Goal: Transaction & Acquisition: Purchase product/service

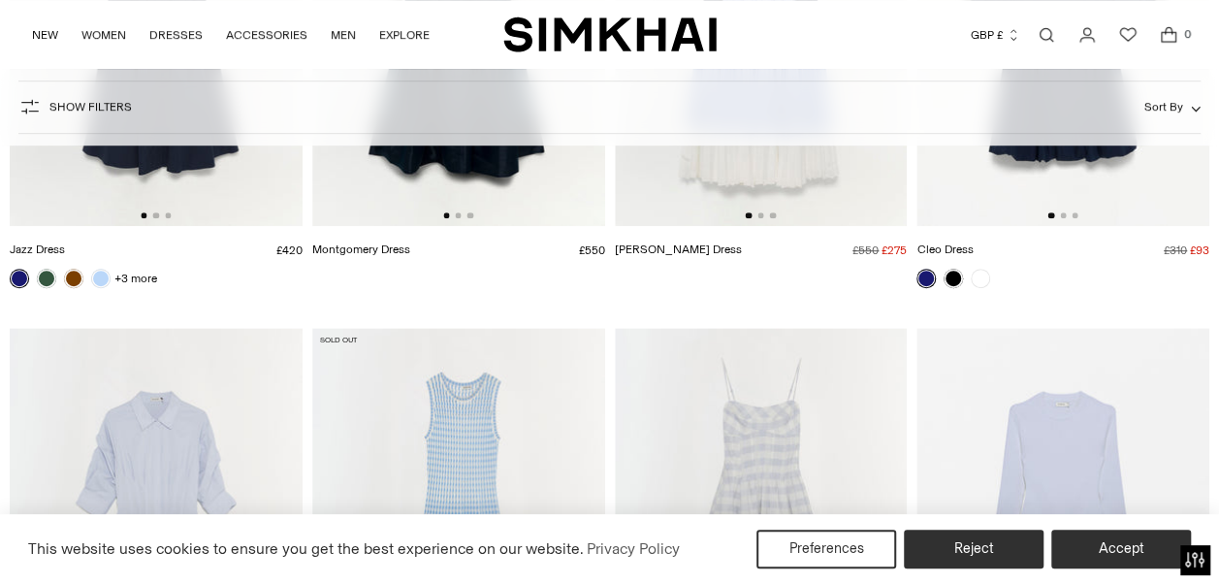
scroll to position [485, 0]
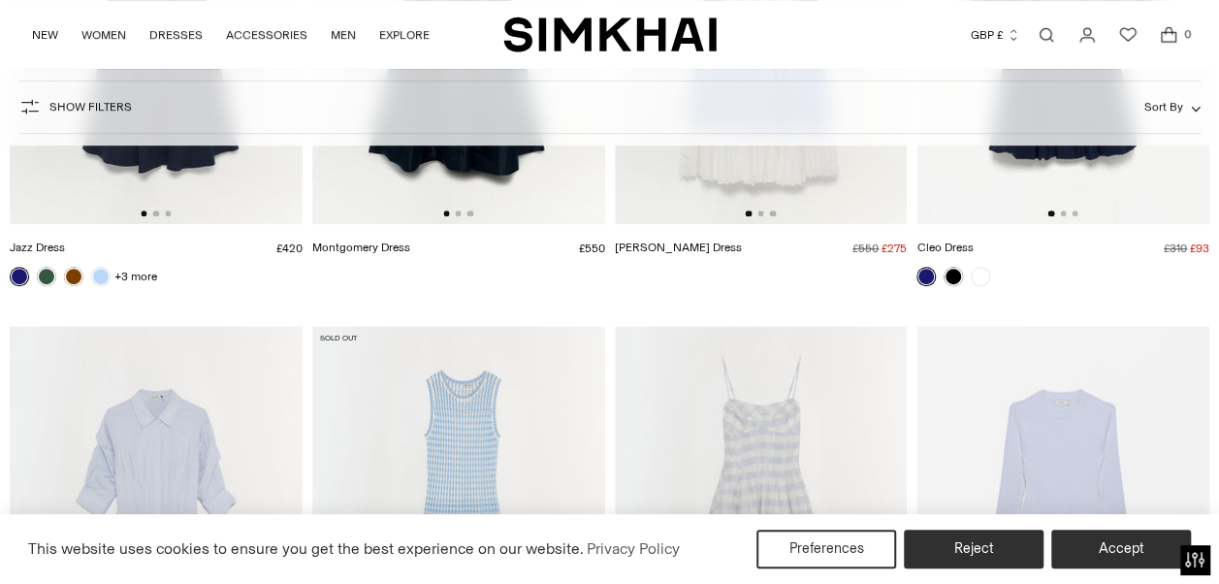
click at [1091, 529] on div "This website uses cookies to ensure you get the best experience on our website.…" at bounding box center [609, 549] width 1219 height 70
click at [1100, 554] on button "Accept" at bounding box center [1122, 549] width 148 height 41
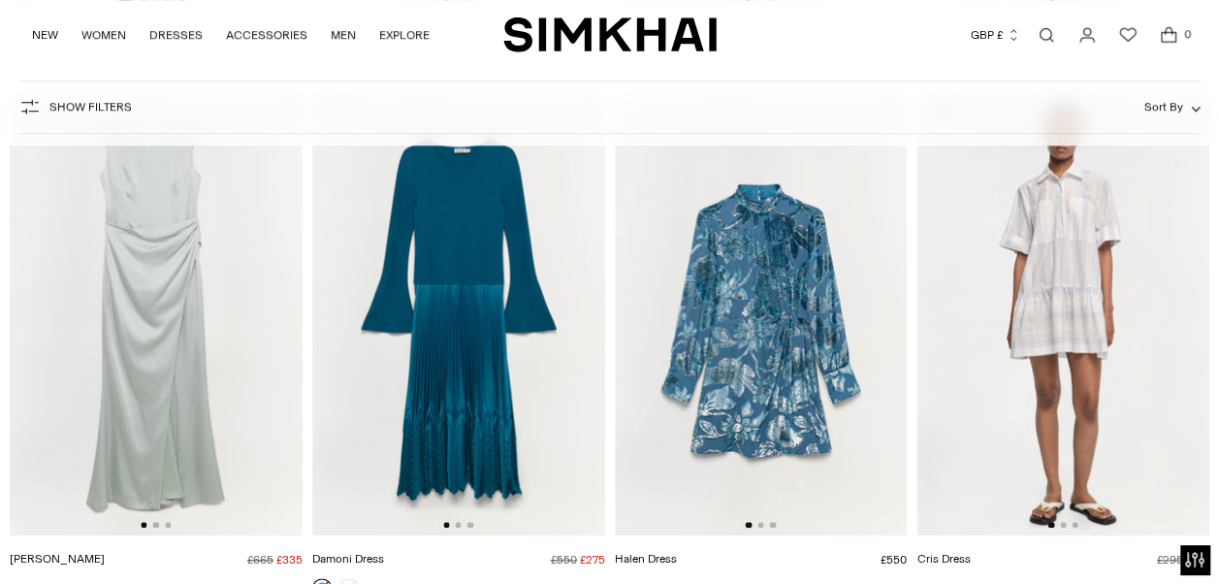
scroll to position [4462, 0]
click at [433, 312] on img at bounding box center [458, 316] width 293 height 439
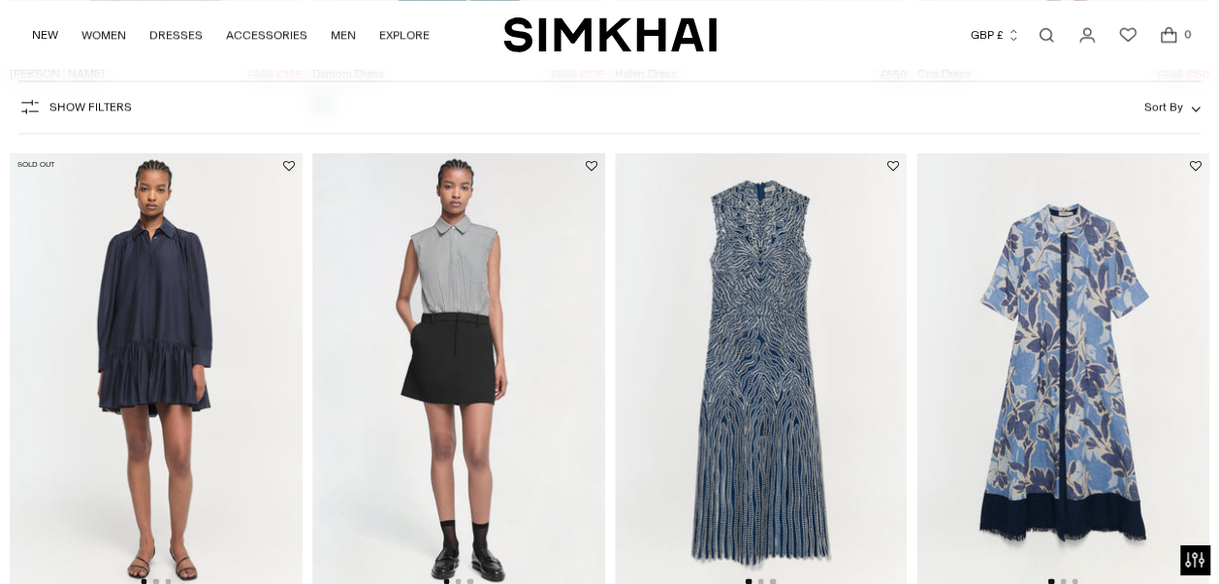
scroll to position [5044, 0]
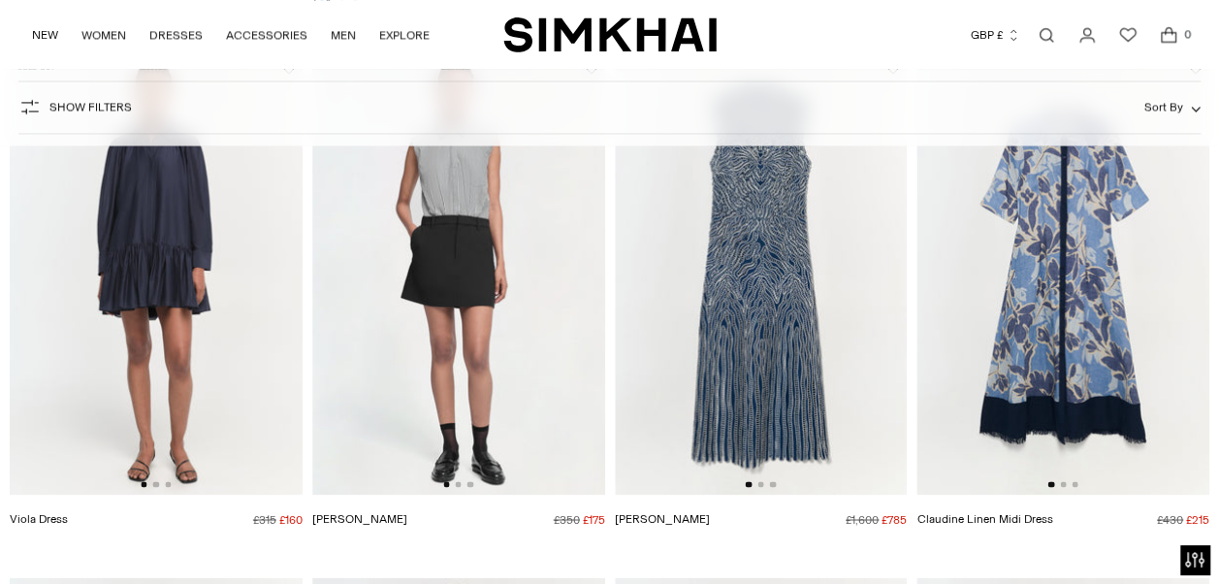
click at [778, 374] on img at bounding box center [761, 274] width 293 height 439
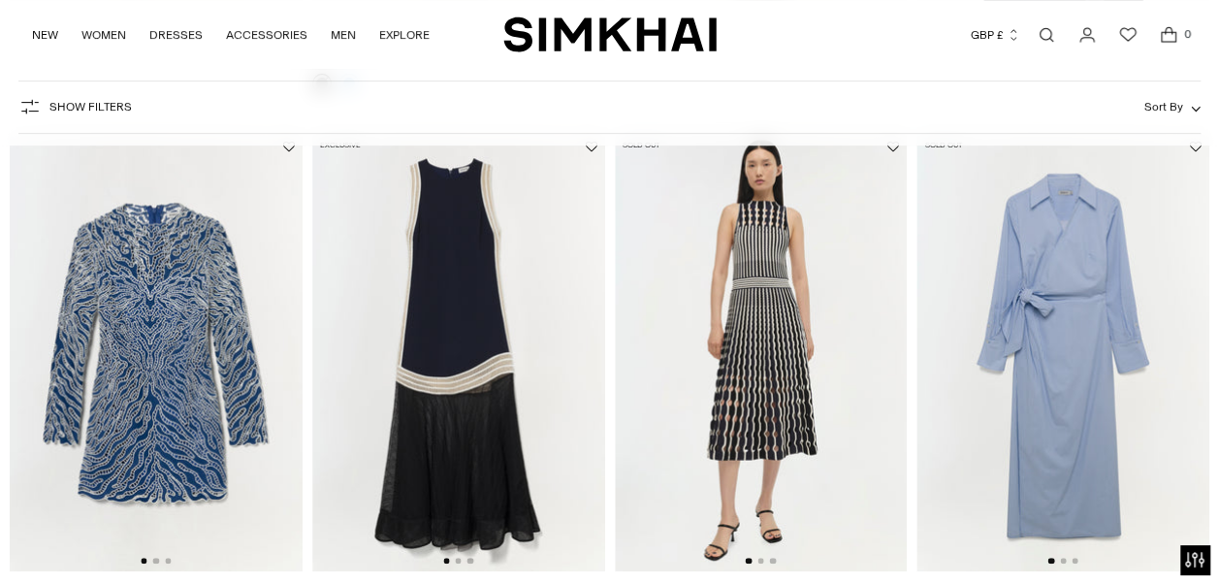
scroll to position [7663, 0]
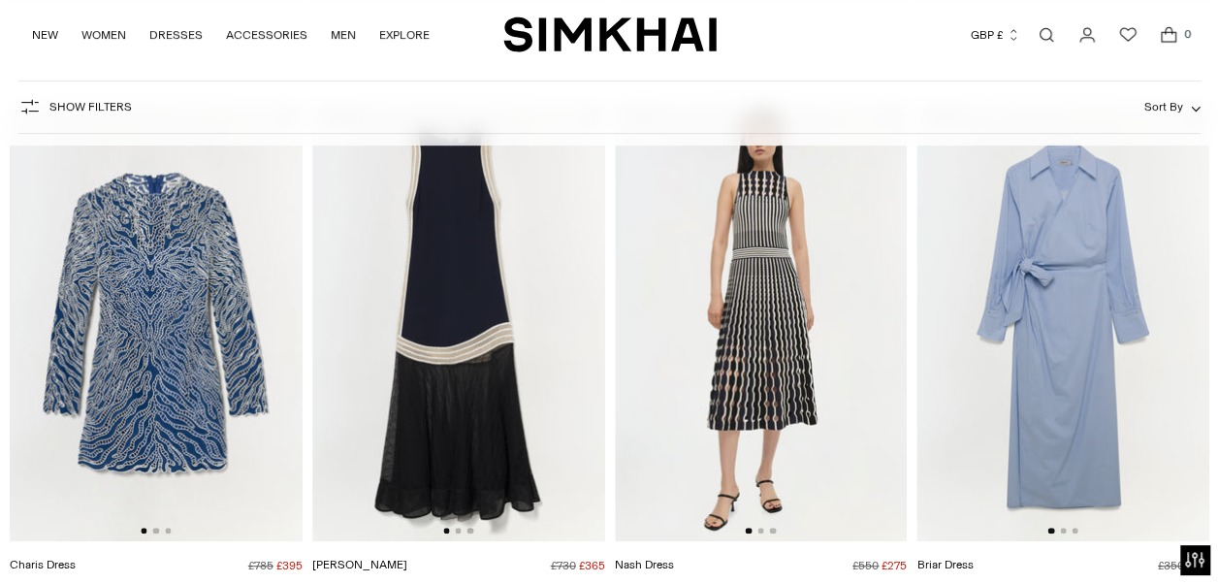
click at [469, 351] on img at bounding box center [458, 322] width 293 height 439
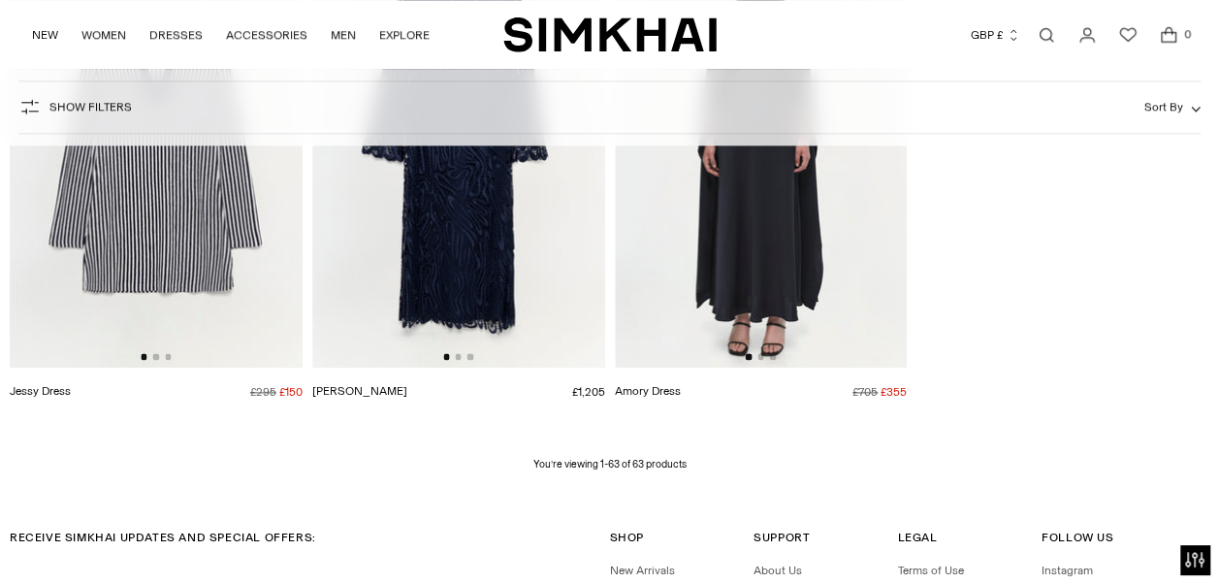
scroll to position [8439, 0]
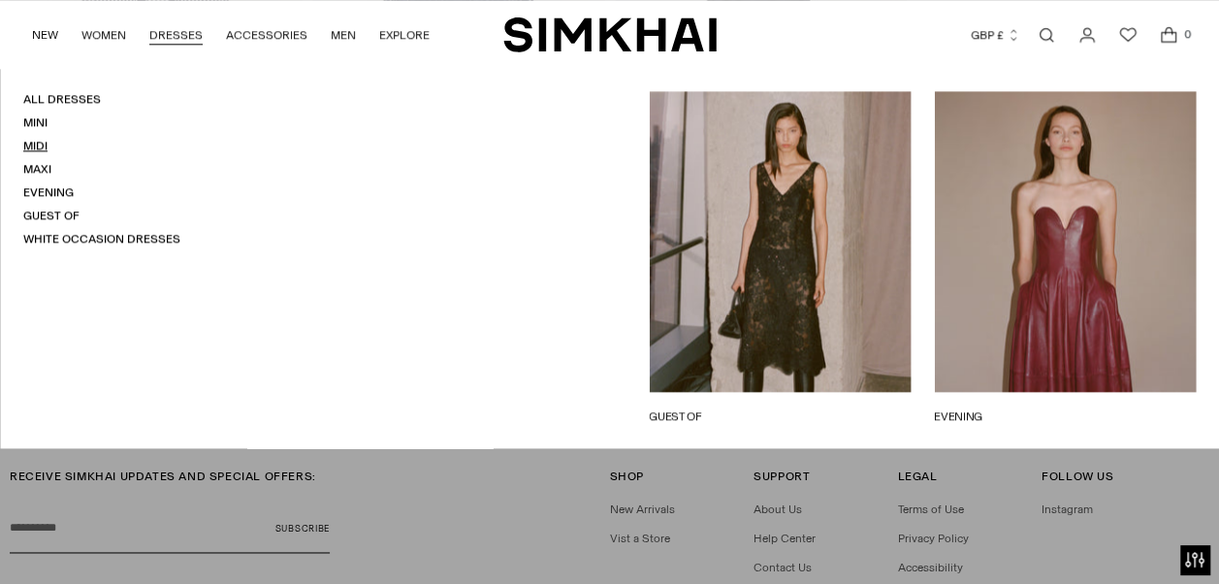
click at [43, 140] on link "Midi" at bounding box center [35, 146] width 24 height 14
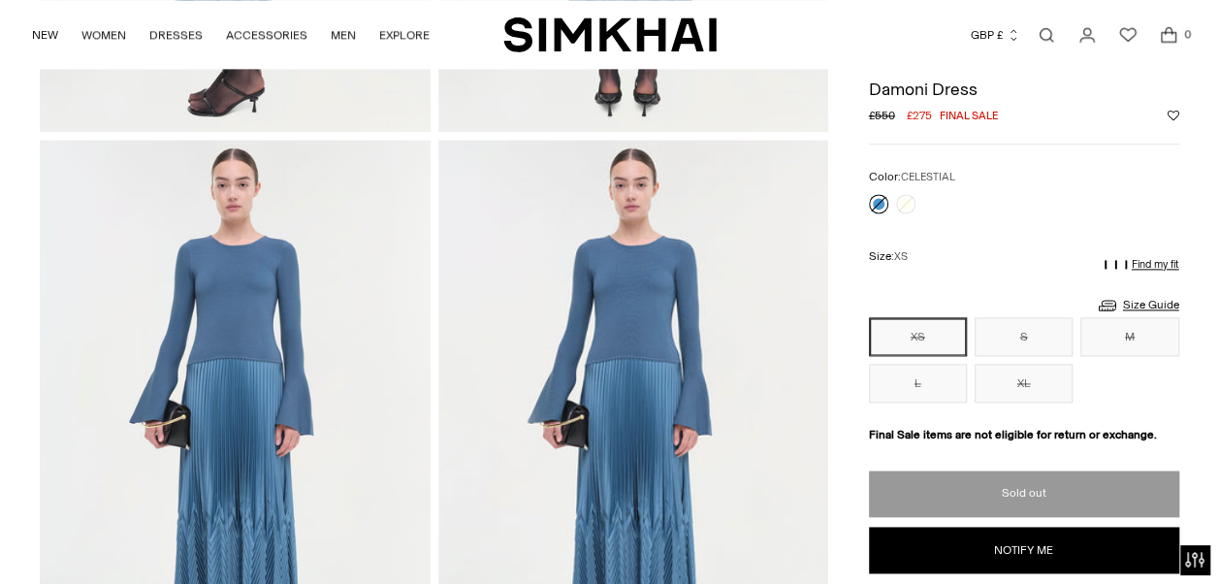
scroll to position [1067, 0]
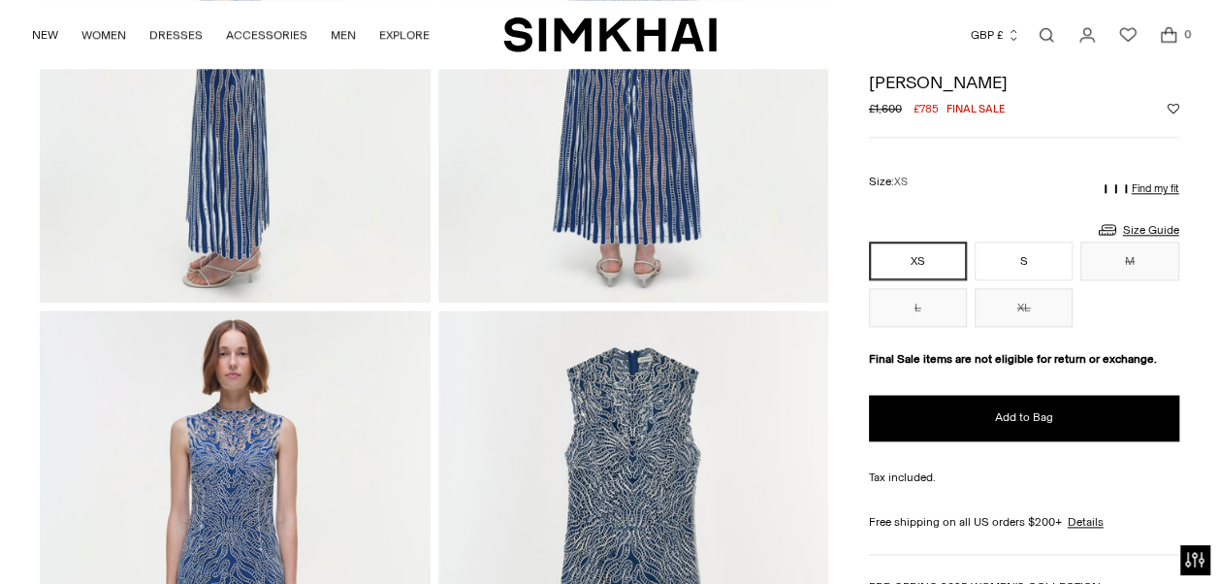
scroll to position [970, 0]
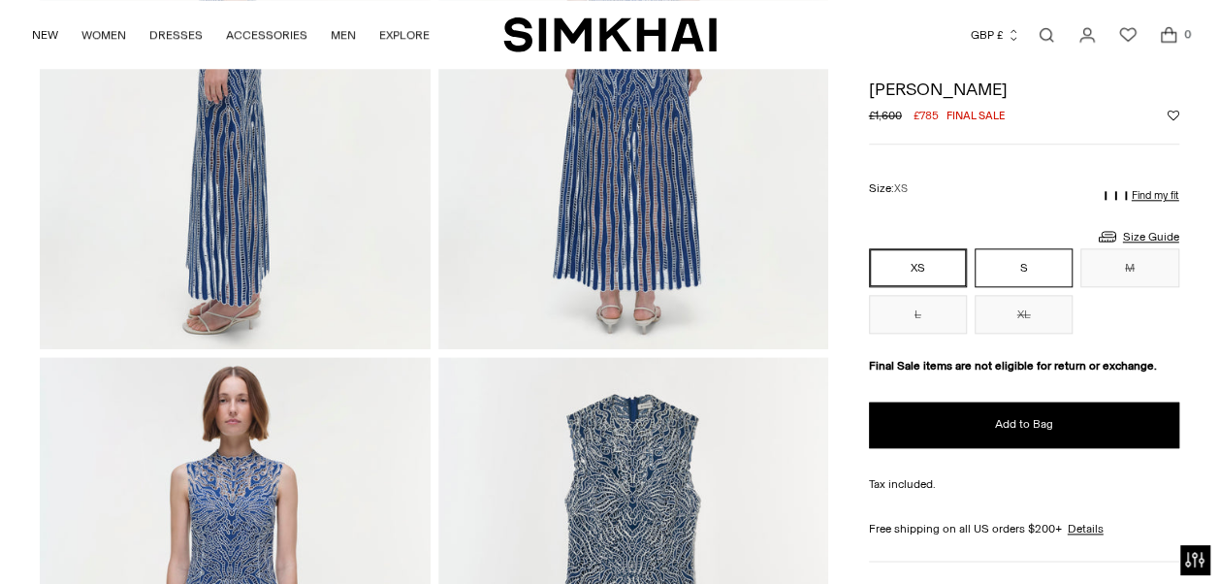
click at [1016, 262] on button "S" at bounding box center [1024, 267] width 98 height 39
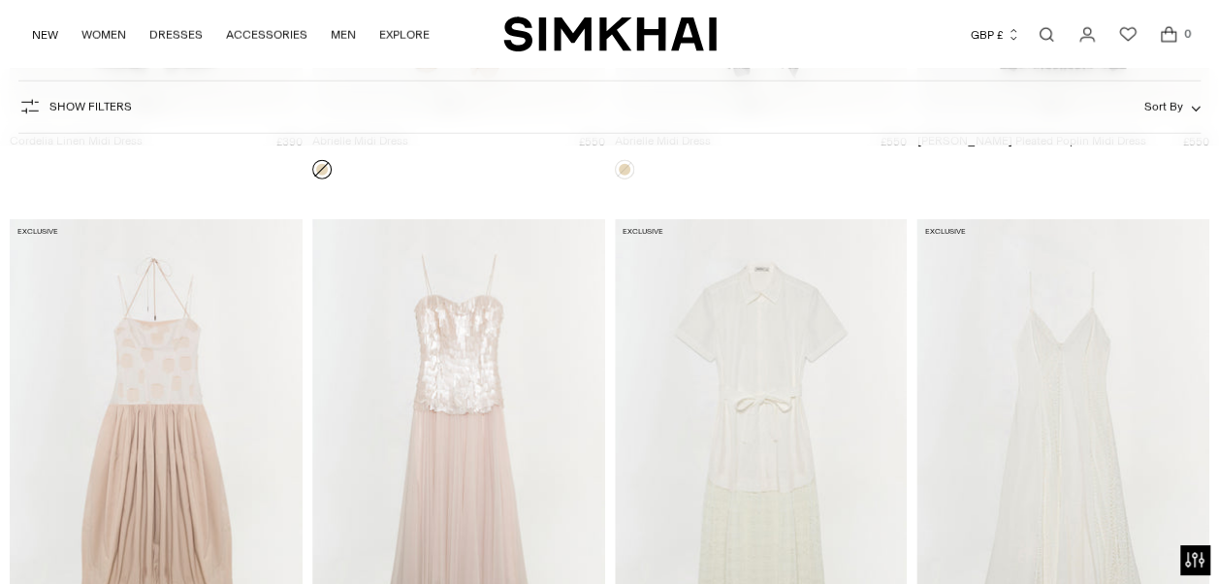
scroll to position [9894, 0]
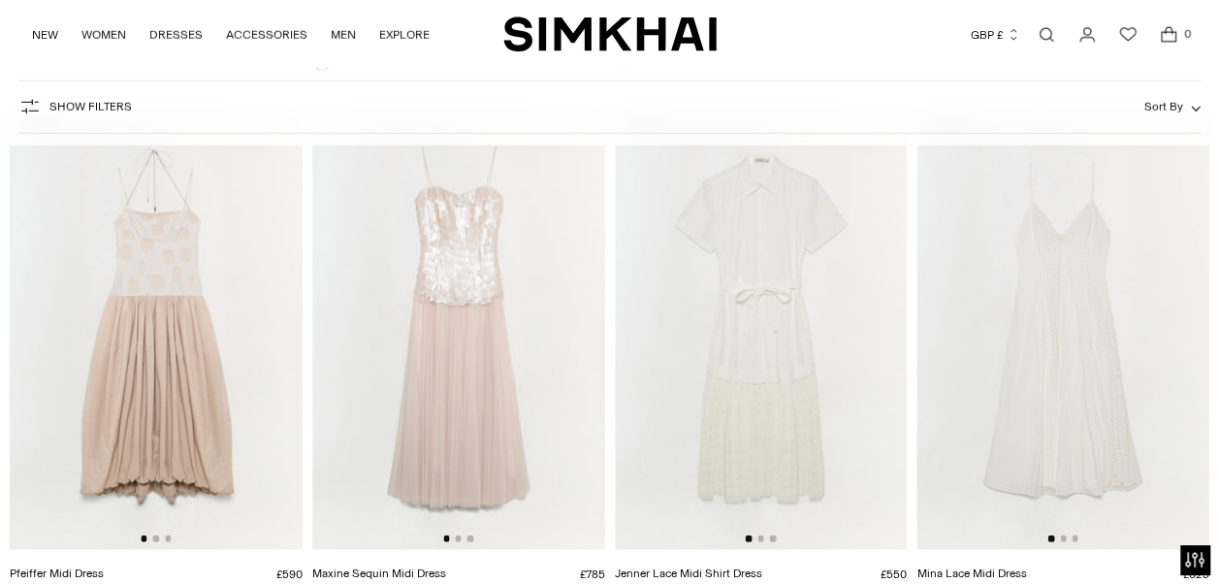
click at [755, 322] on img at bounding box center [761, 330] width 293 height 439
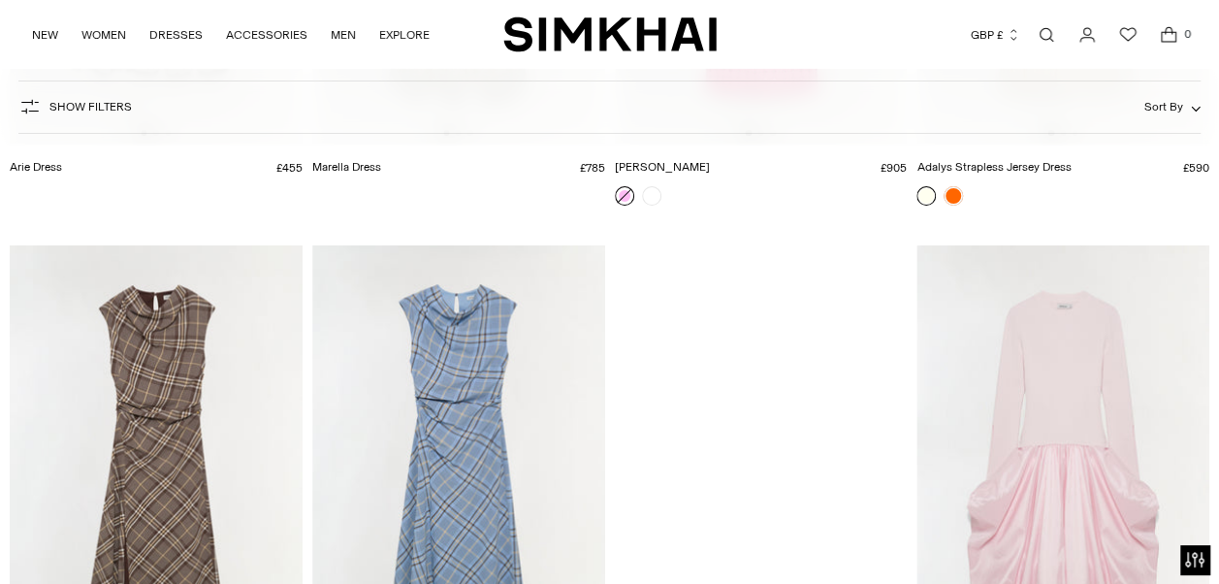
scroll to position [10864, 0]
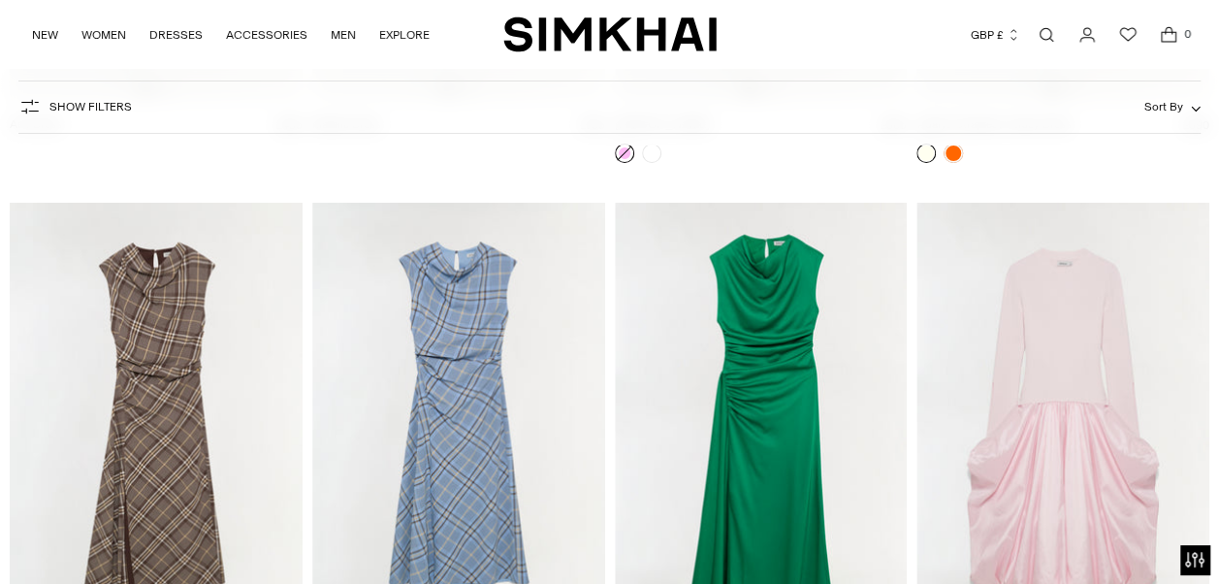
click at [446, 365] on img at bounding box center [458, 422] width 293 height 439
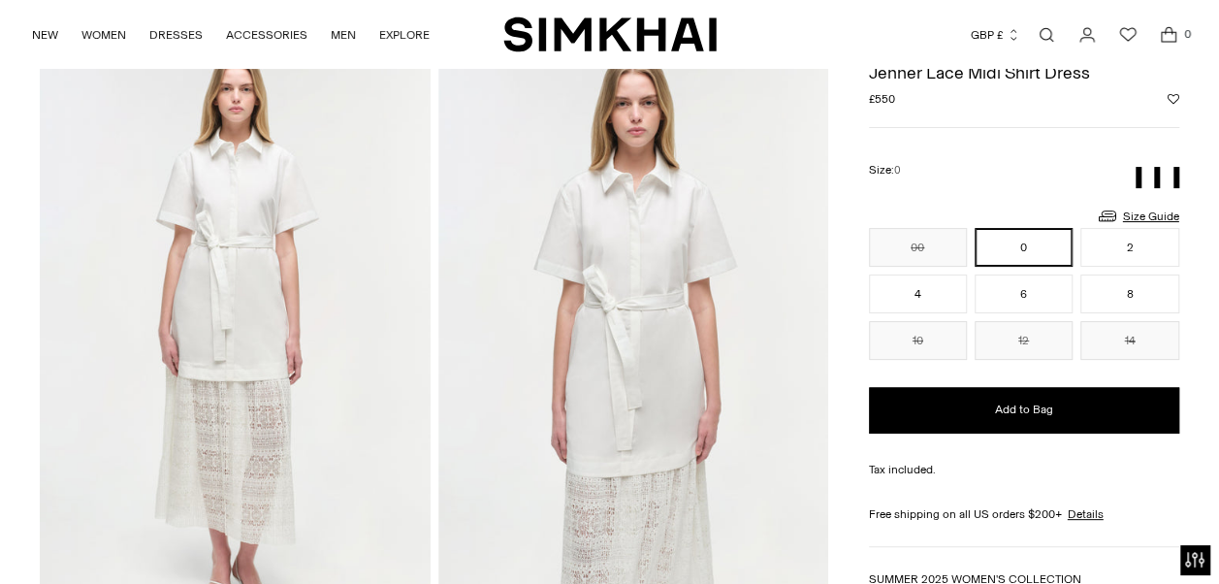
scroll to position [97, 0]
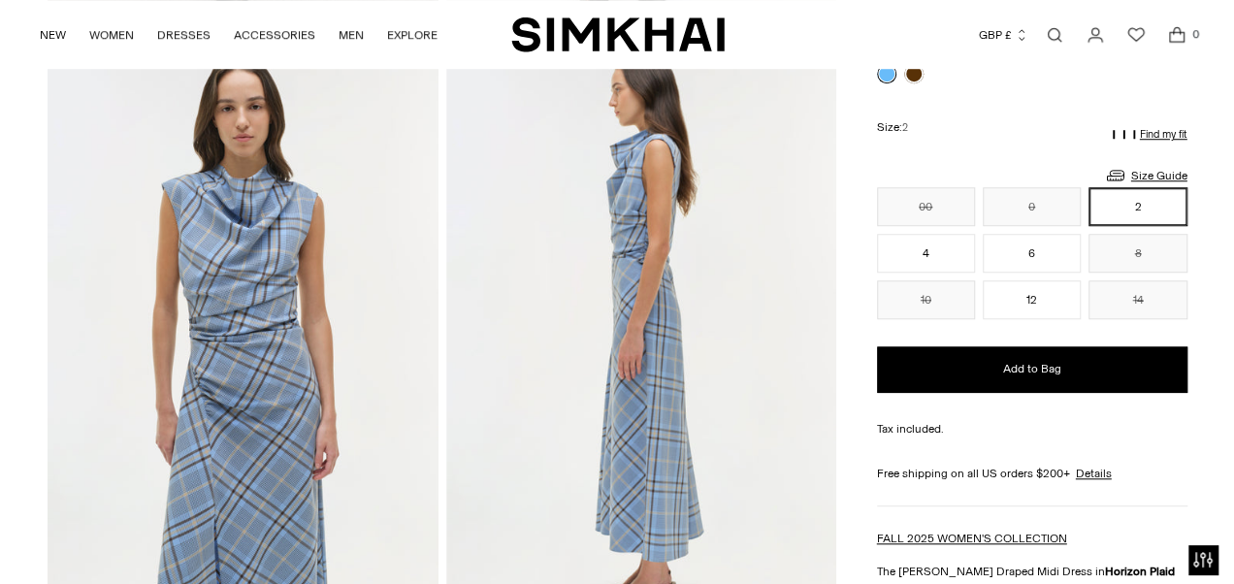
scroll to position [679, 0]
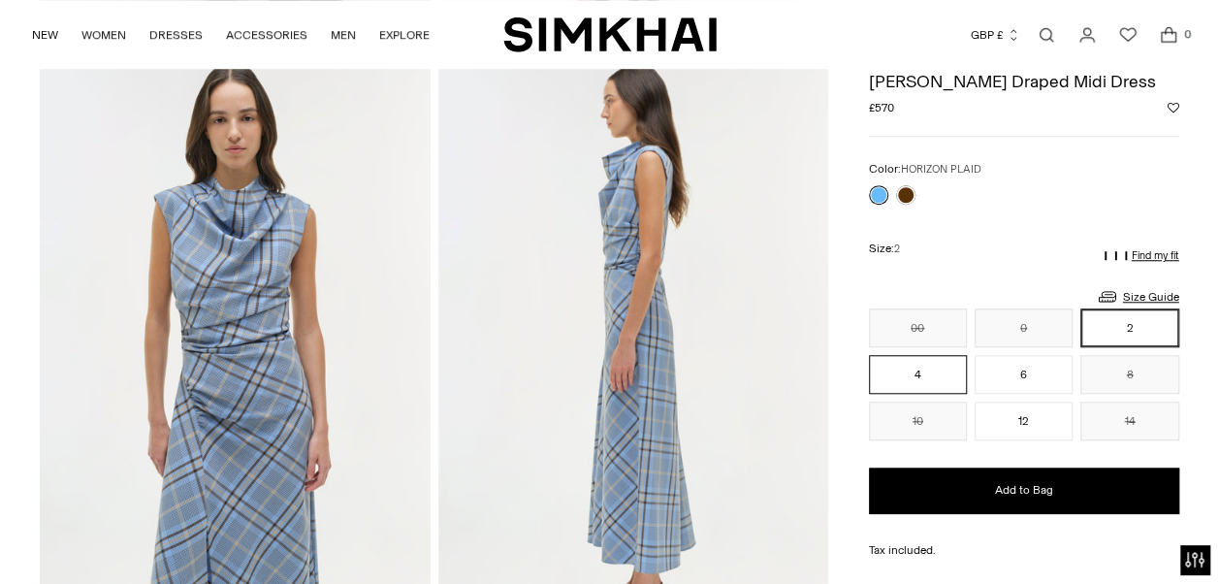
click at [937, 367] on button "4" at bounding box center [918, 375] width 98 height 39
click at [1144, 292] on link "Size Guide" at bounding box center [1137, 297] width 83 height 24
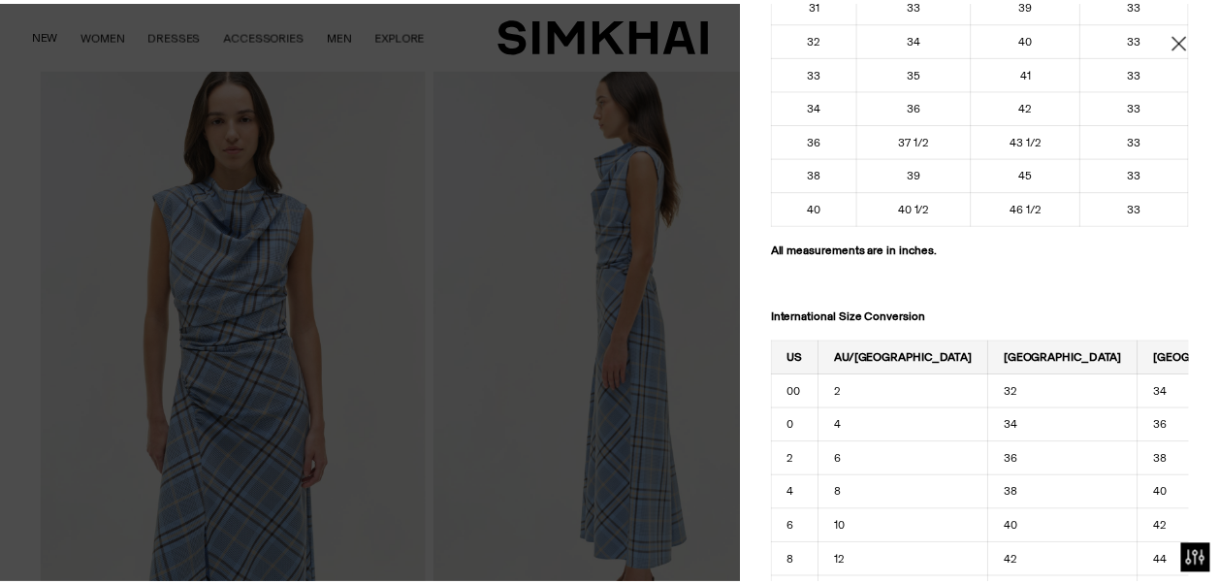
scroll to position [2328, 0]
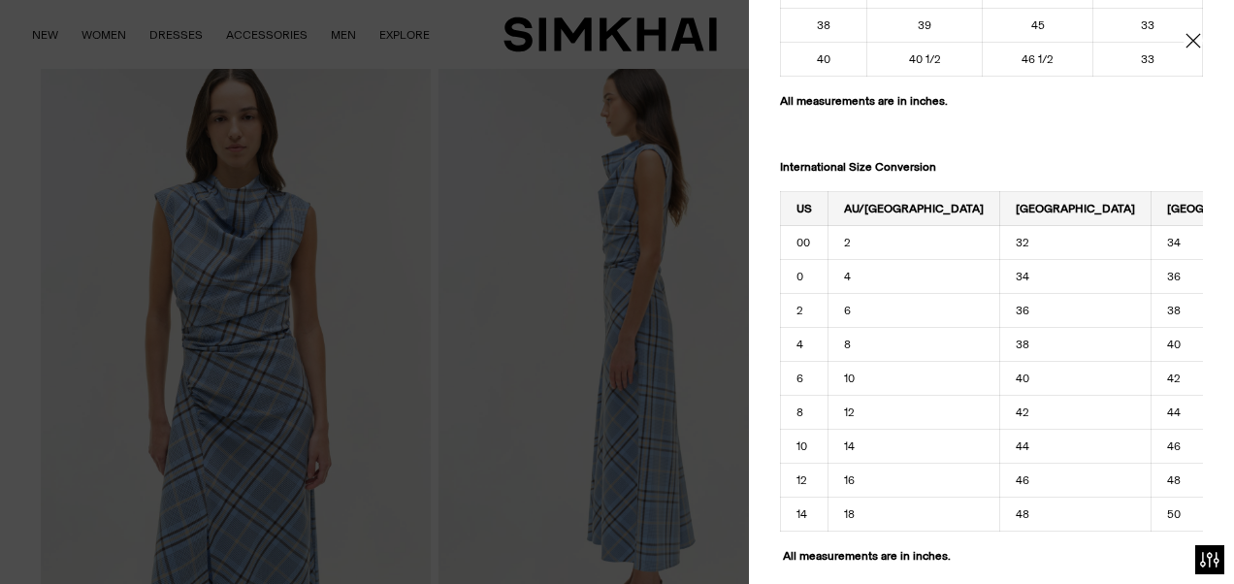
click at [1185, 39] on icon "Close" at bounding box center [1193, 40] width 16 height 19
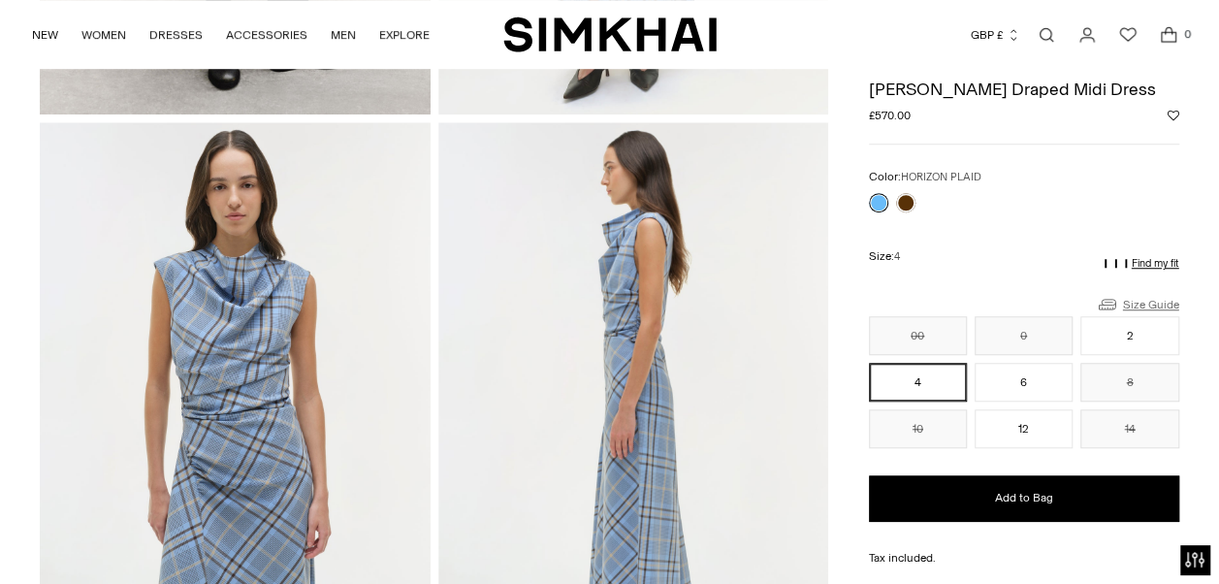
scroll to position [582, 0]
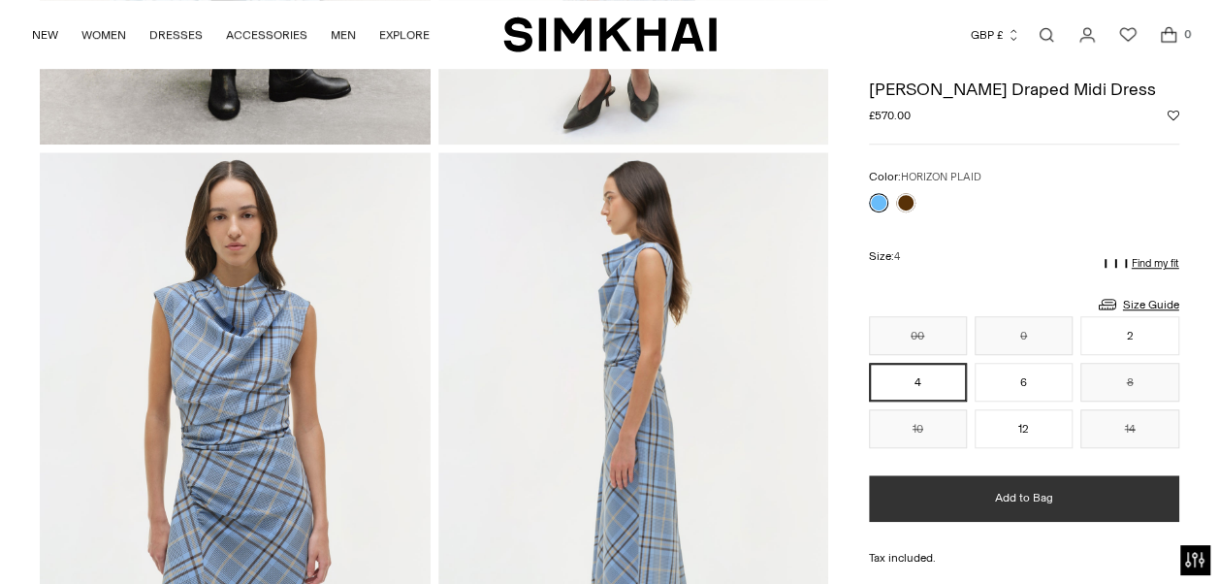
click at [958, 491] on button "Add to Bag" at bounding box center [1024, 499] width 310 height 47
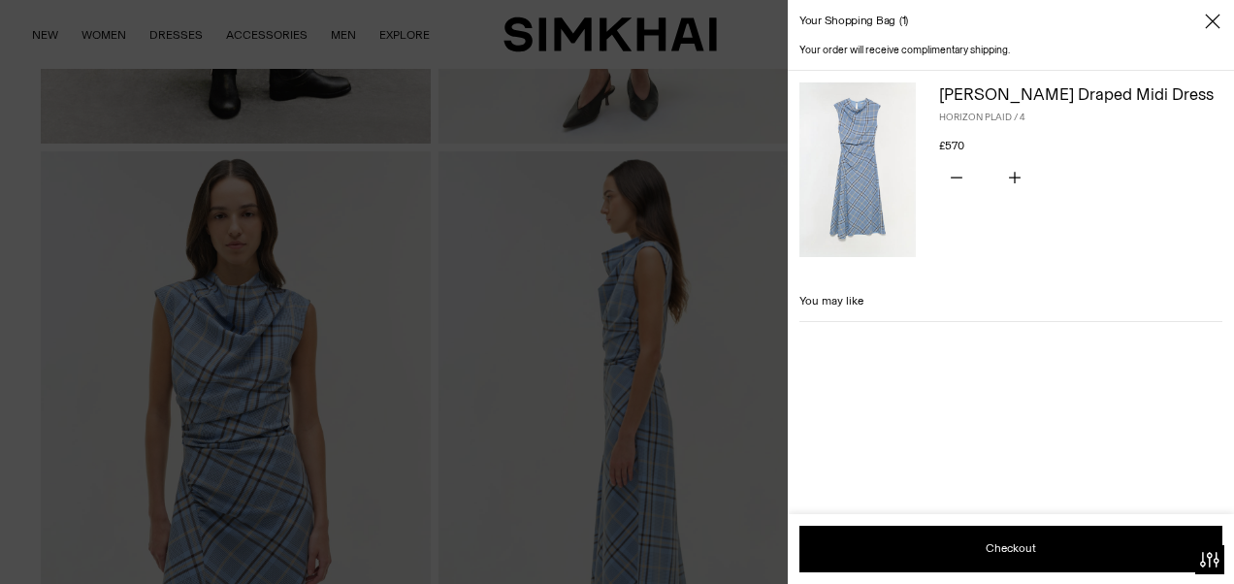
click at [1167, 31] on div "Your shopping bag 1" at bounding box center [1011, 21] width 446 height 43
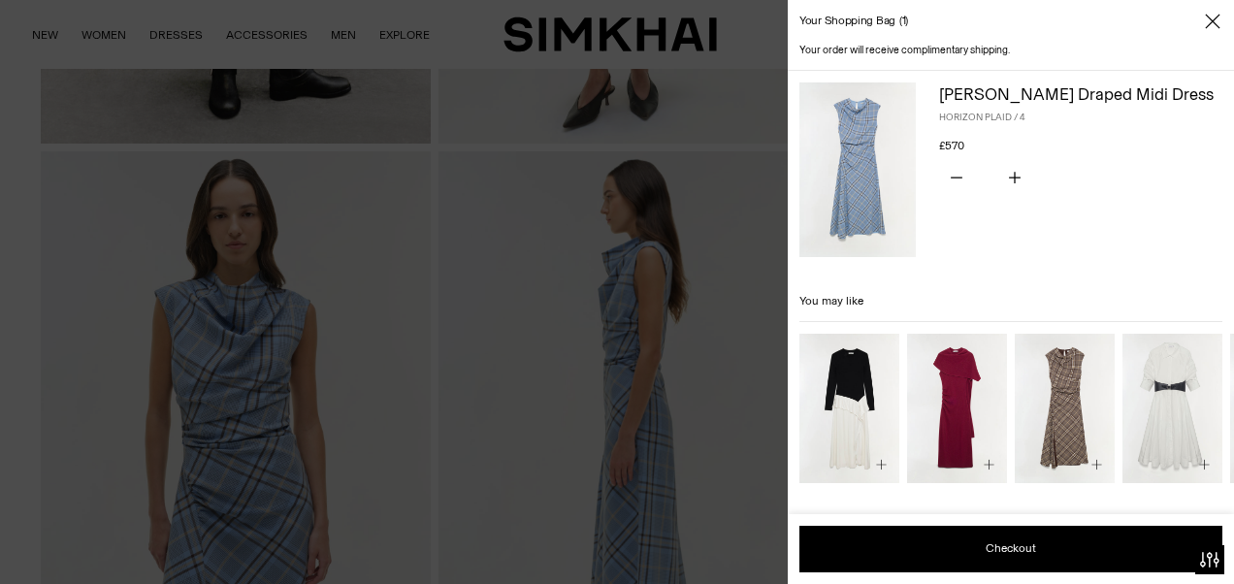
click at [642, 256] on div at bounding box center [617, 292] width 1234 height 584
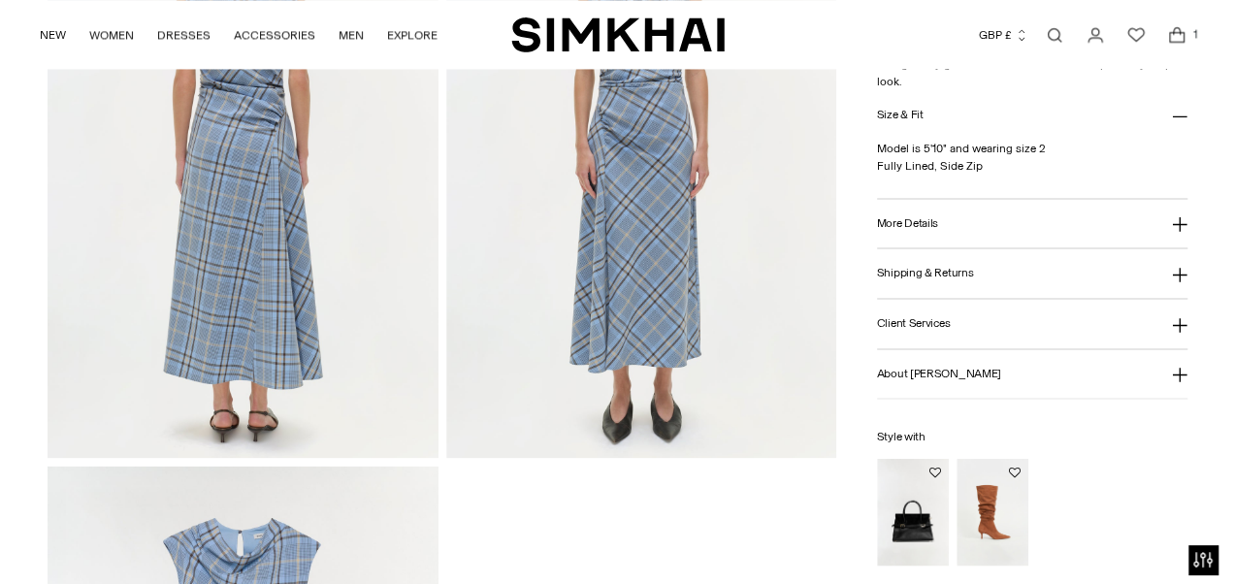
scroll to position [1940, 0]
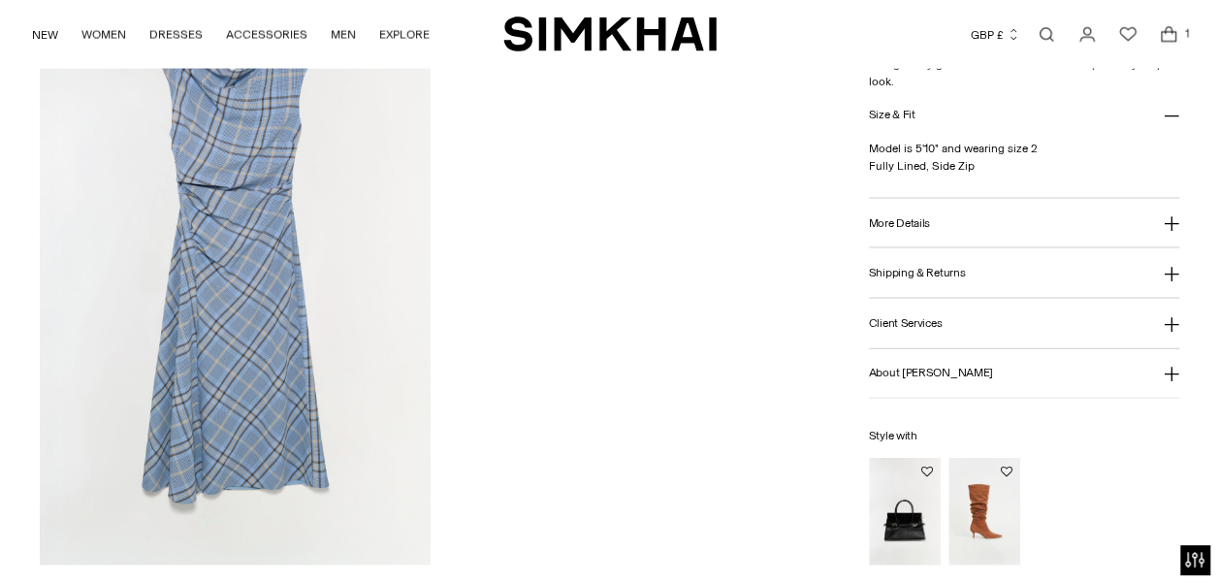
click at [1166, 36] on icon "Open cart modal" at bounding box center [1168, 34] width 27 height 19
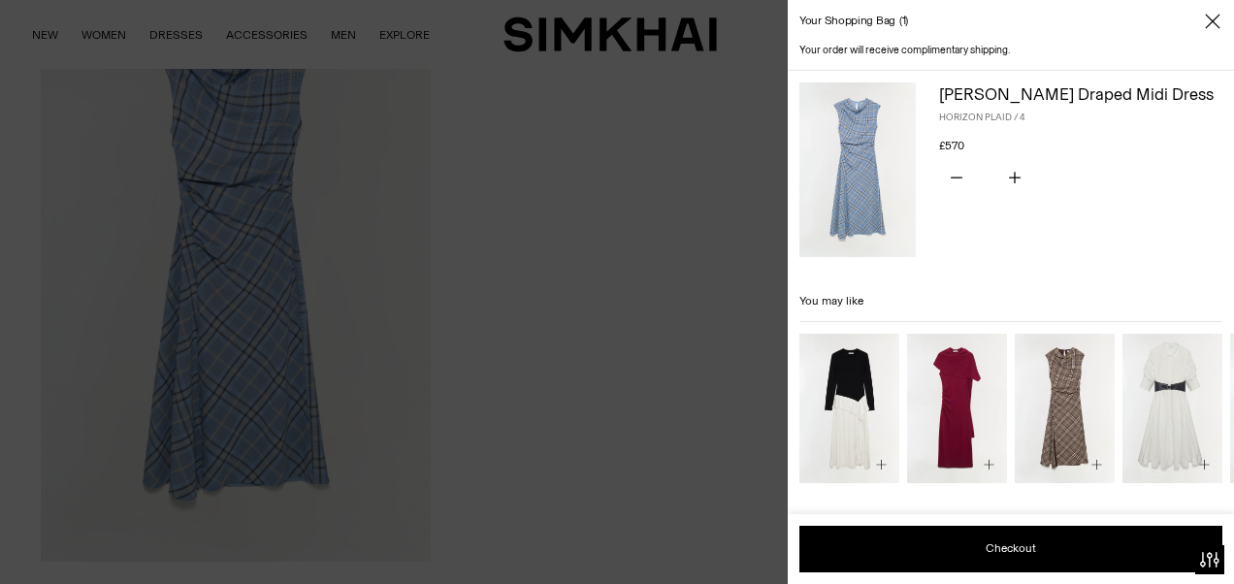
click at [337, 320] on div at bounding box center [617, 292] width 1234 height 584
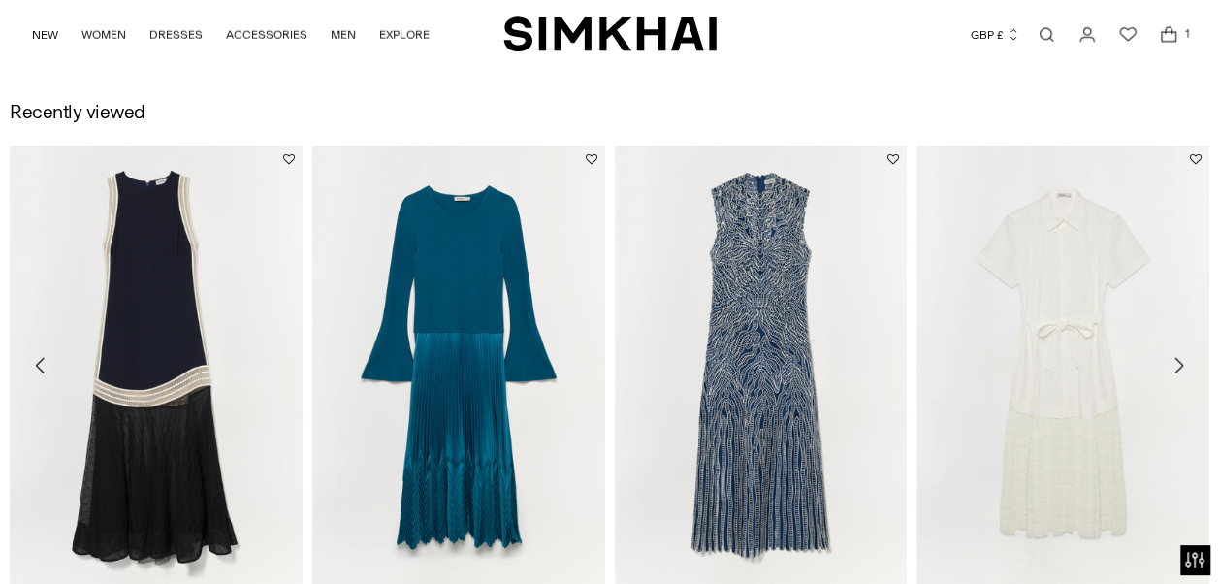
scroll to position [2518, 0]
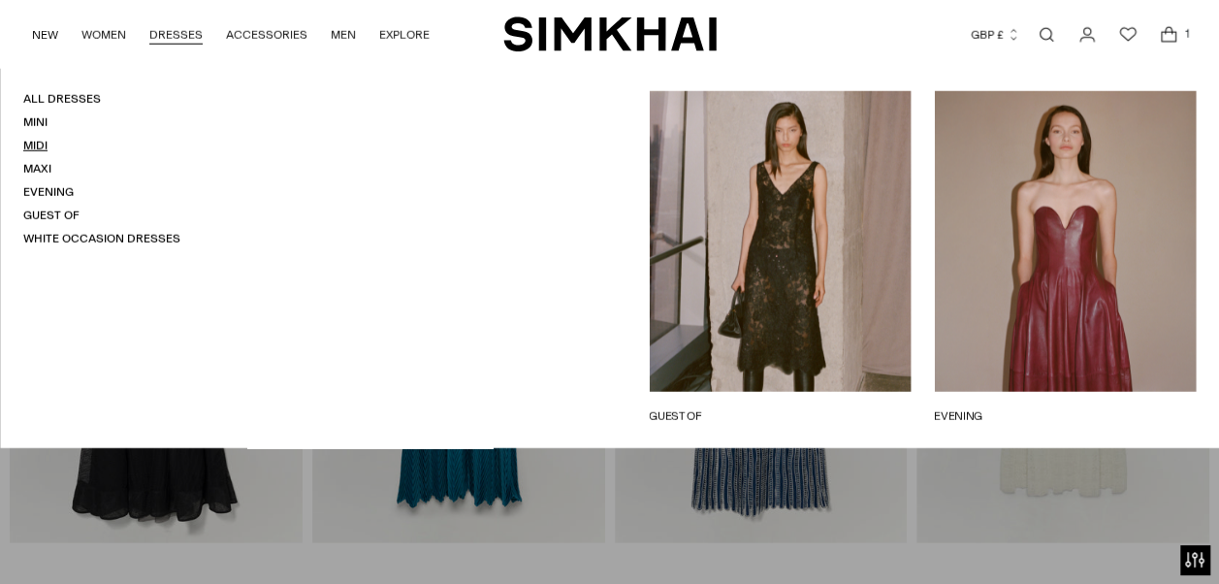
click at [34, 145] on link "Midi" at bounding box center [35, 146] width 24 height 14
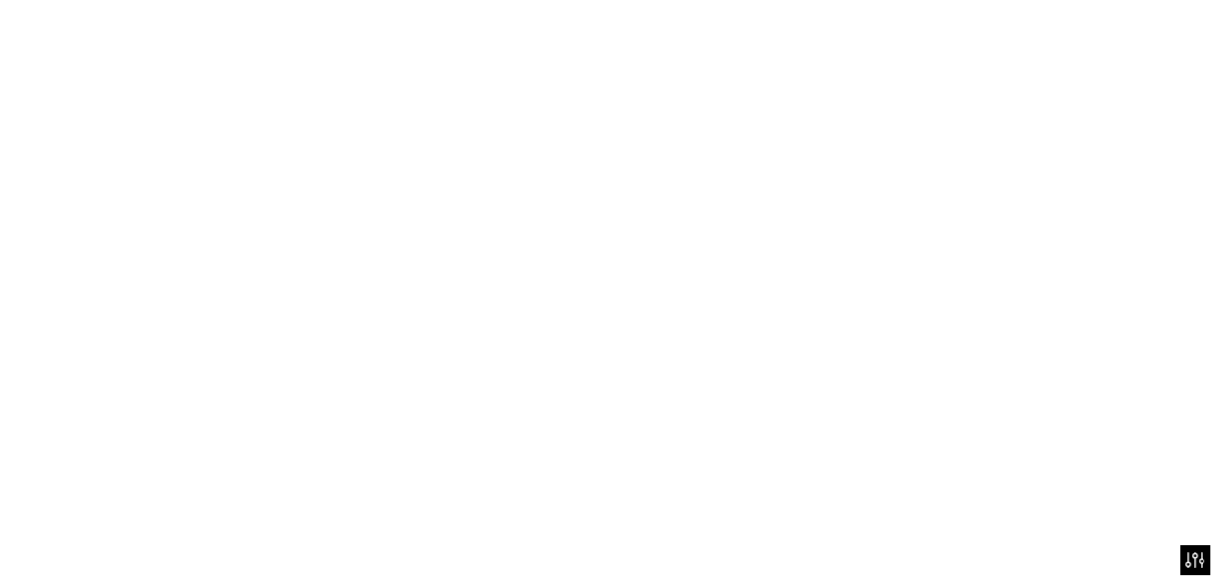
scroll to position [2570, 0]
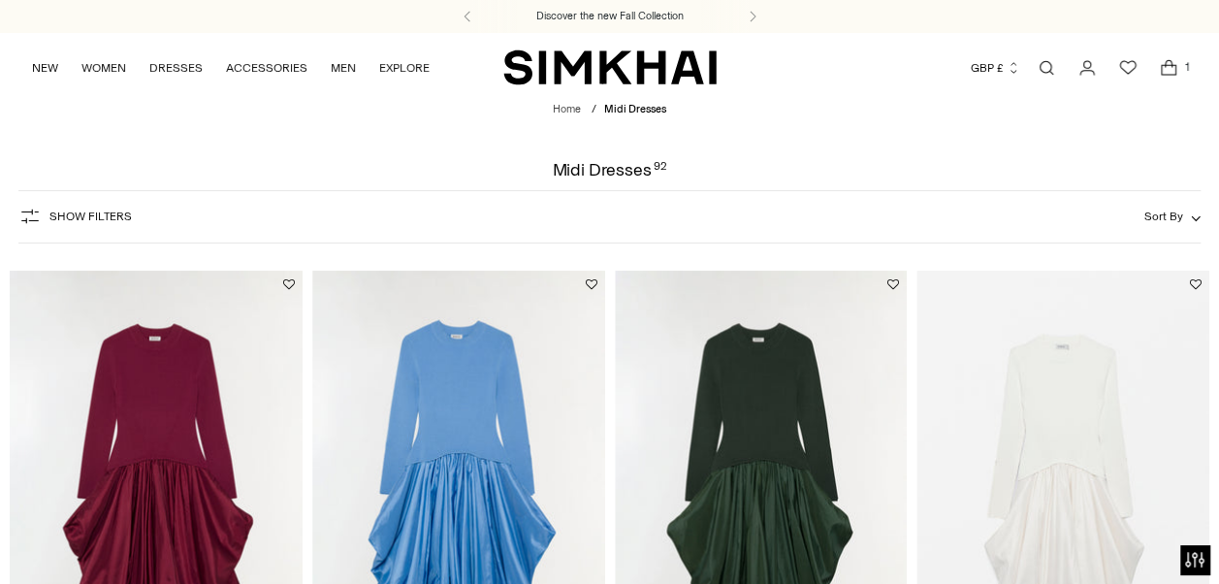
click at [1174, 222] on span "Sort By" at bounding box center [1164, 217] width 39 height 14
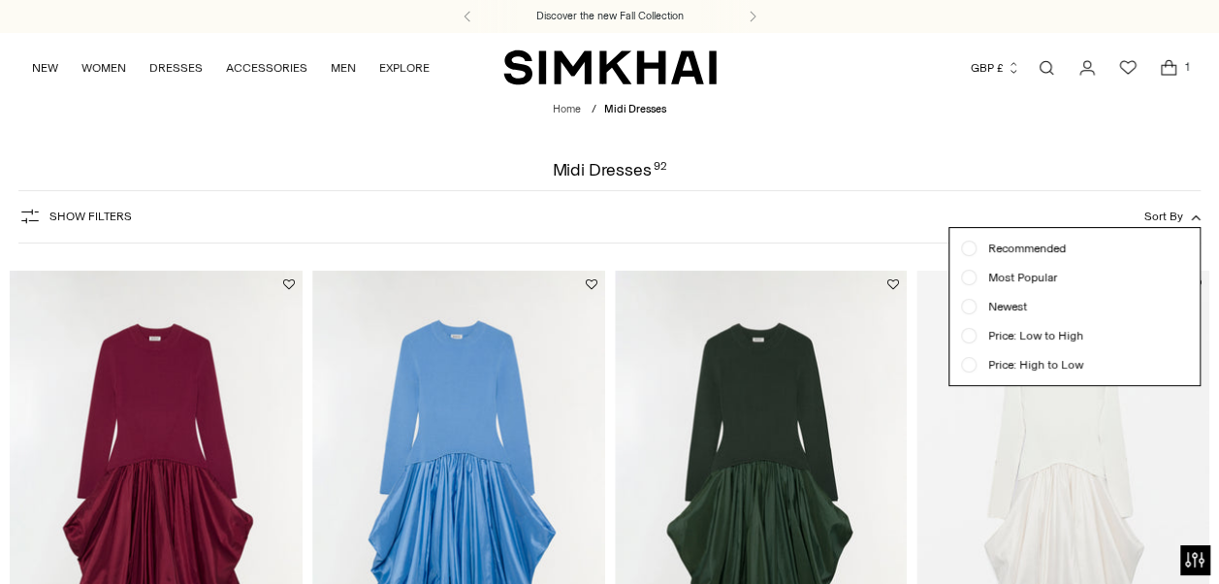
click at [1174, 221] on span "Sort By" at bounding box center [1164, 217] width 39 height 14
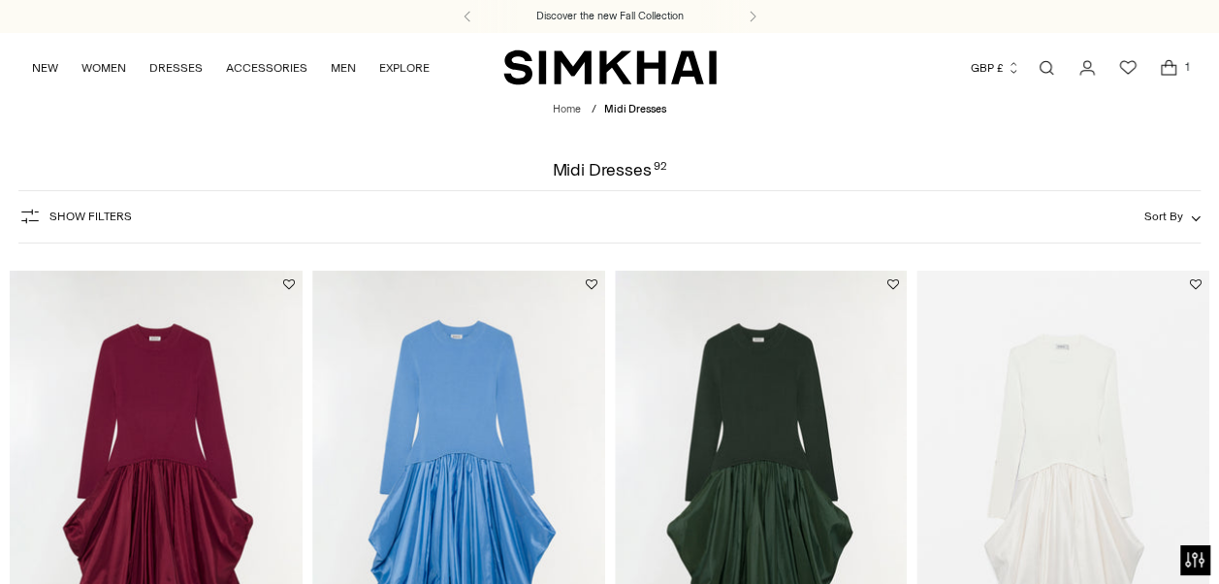
click at [107, 210] on span "Show Filters" at bounding box center [90, 217] width 82 height 14
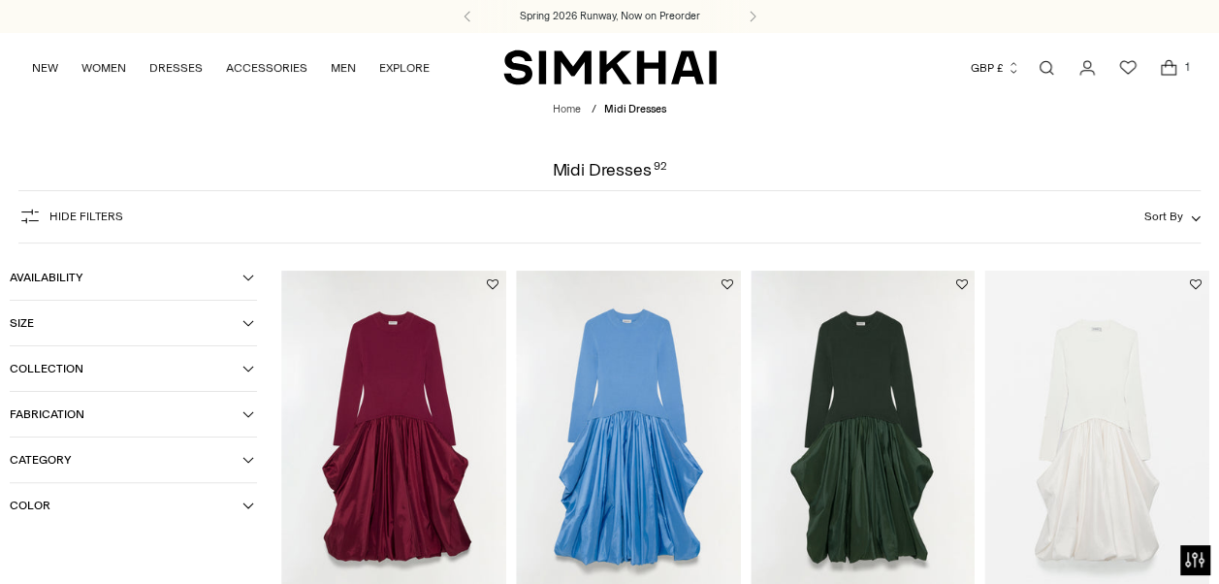
click at [105, 307] on button "Size" at bounding box center [133, 323] width 247 height 45
click at [158, 356] on div "S" at bounding box center [133, 363] width 75 height 29
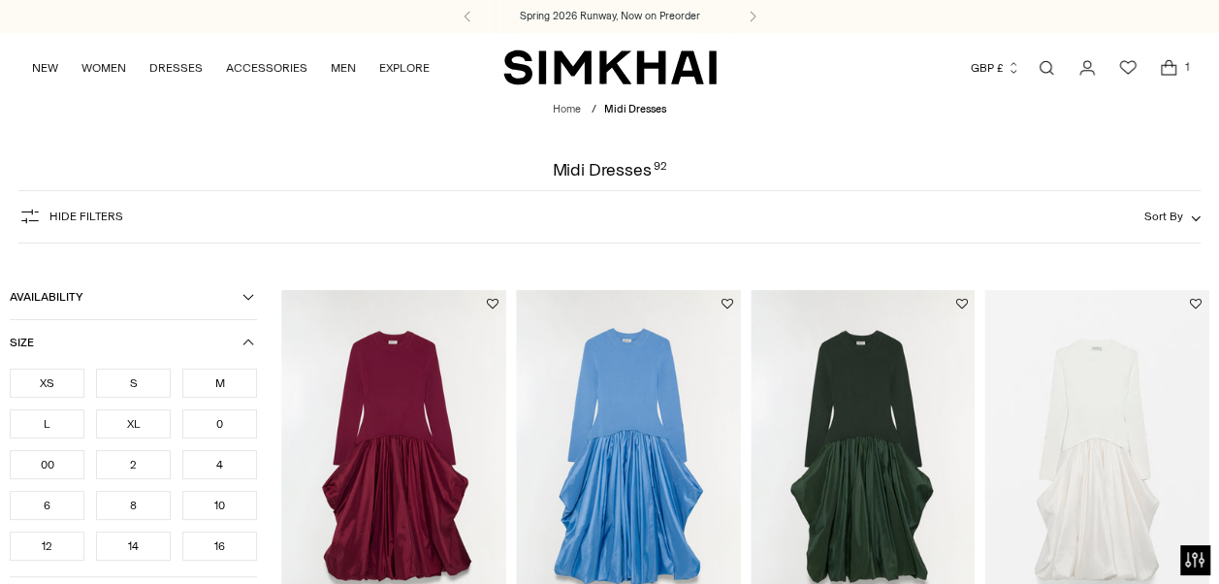
click at [149, 461] on div "2" at bounding box center [133, 464] width 75 height 29
click at [149, 460] on div "2" at bounding box center [133, 464] width 75 height 29
click at [226, 466] on div "4" at bounding box center [219, 464] width 75 height 29
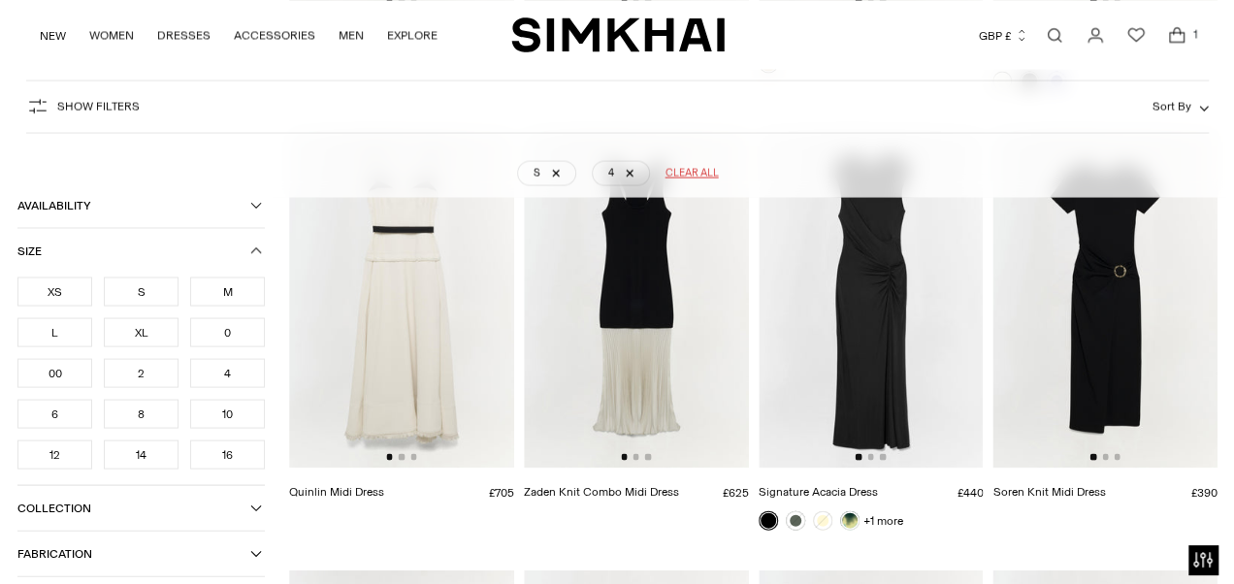
scroll to position [5188, 0]
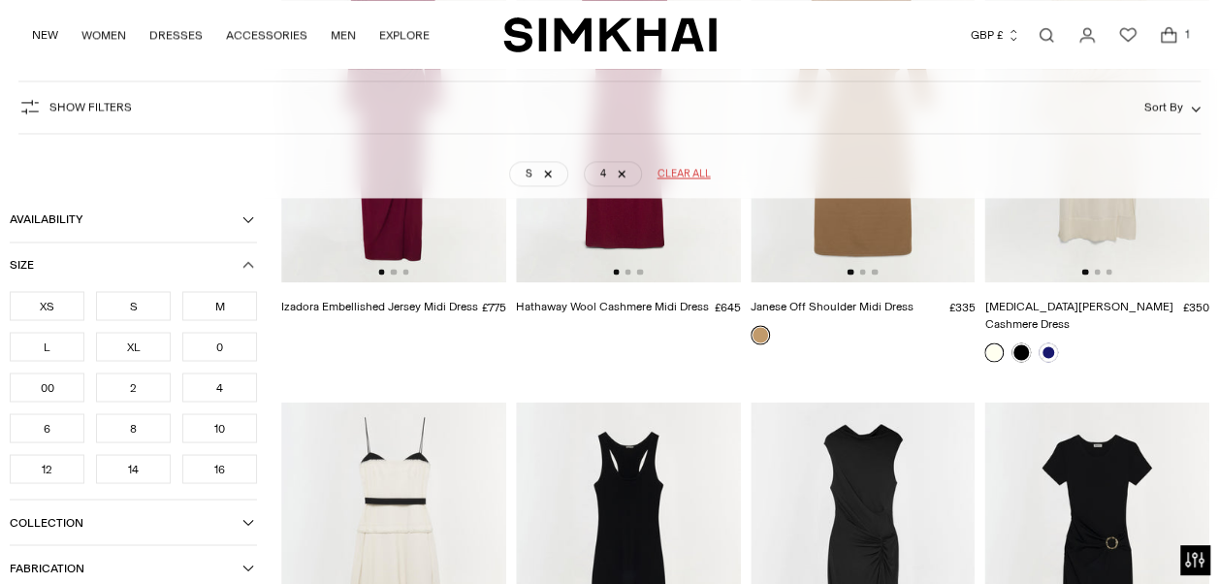
click at [1174, 30] on icon "Open cart modal" at bounding box center [1168, 34] width 27 height 19
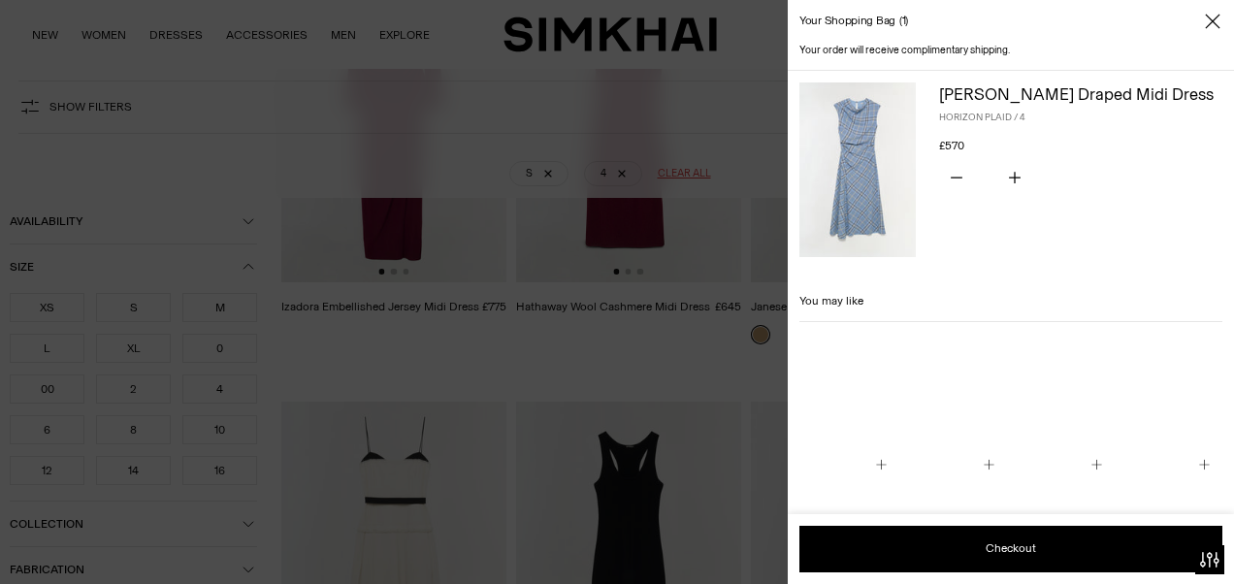
click at [890, 157] on img at bounding box center [857, 169] width 116 height 175
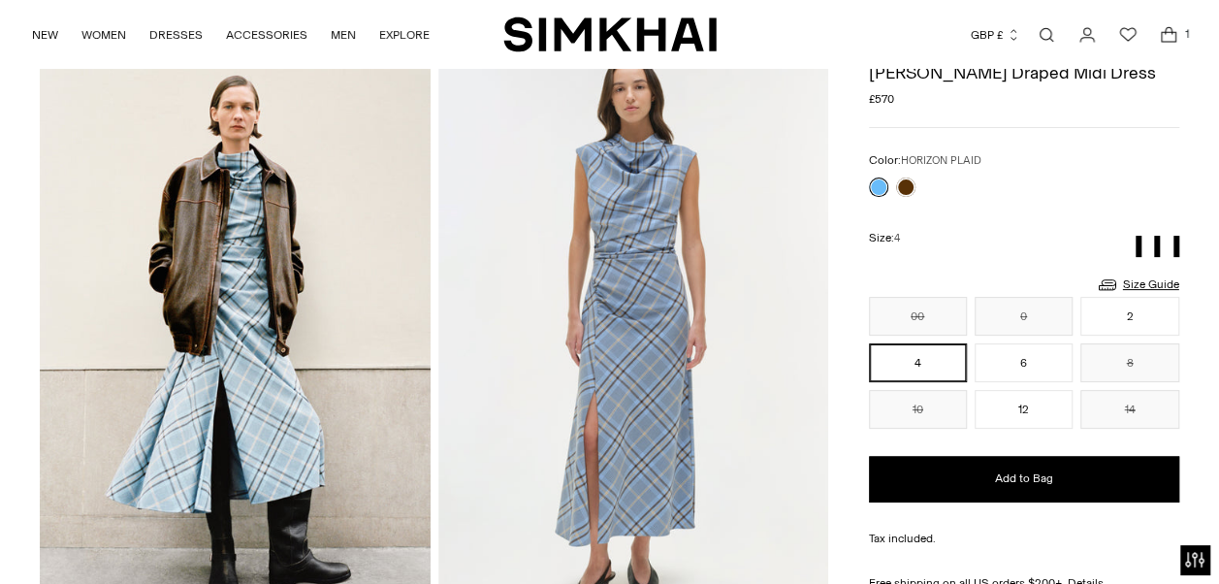
scroll to position [97, 0]
